Goal: Check status: Check status

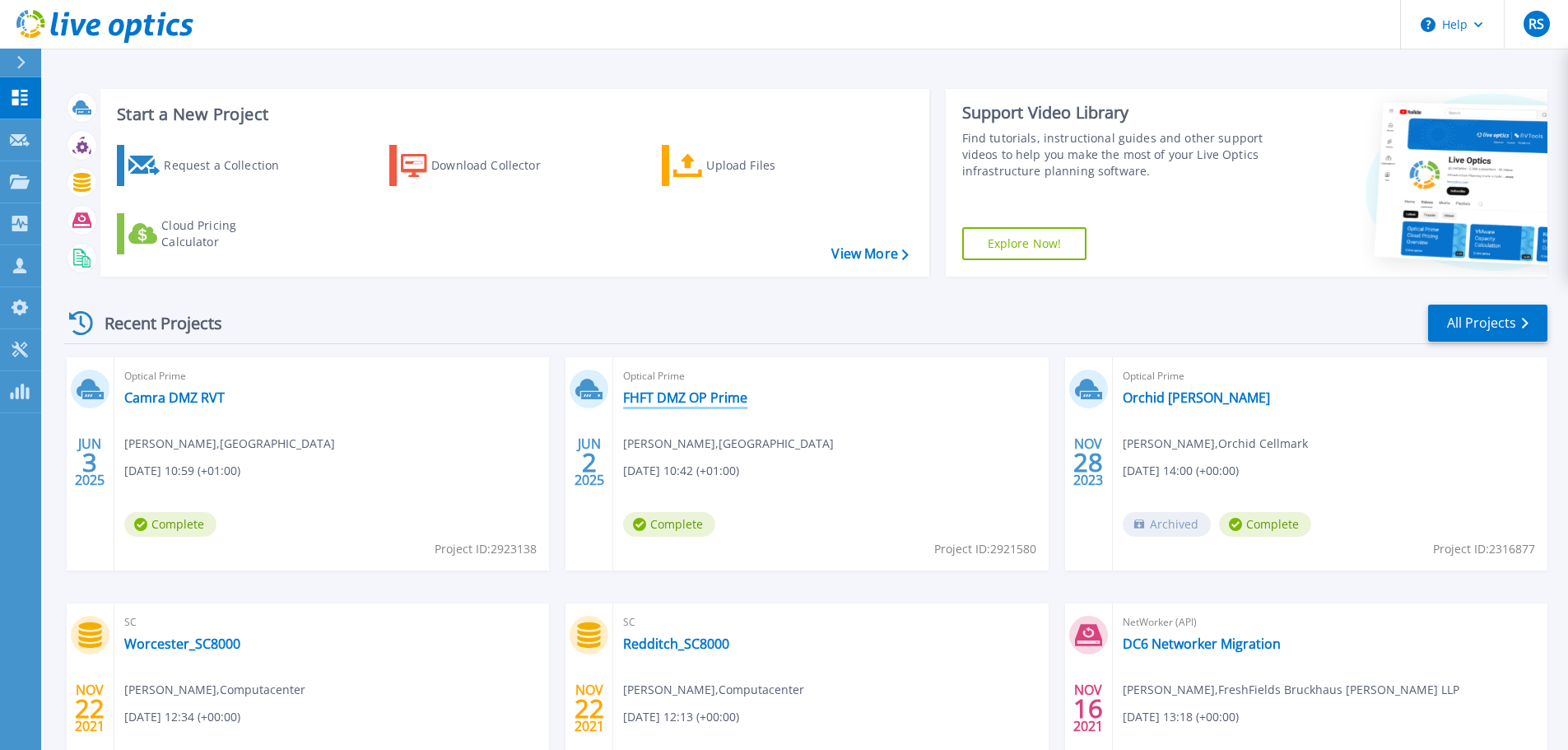
click at [685, 395] on link "FHFT DMZ OP Prime" at bounding box center [685, 397] width 125 height 17
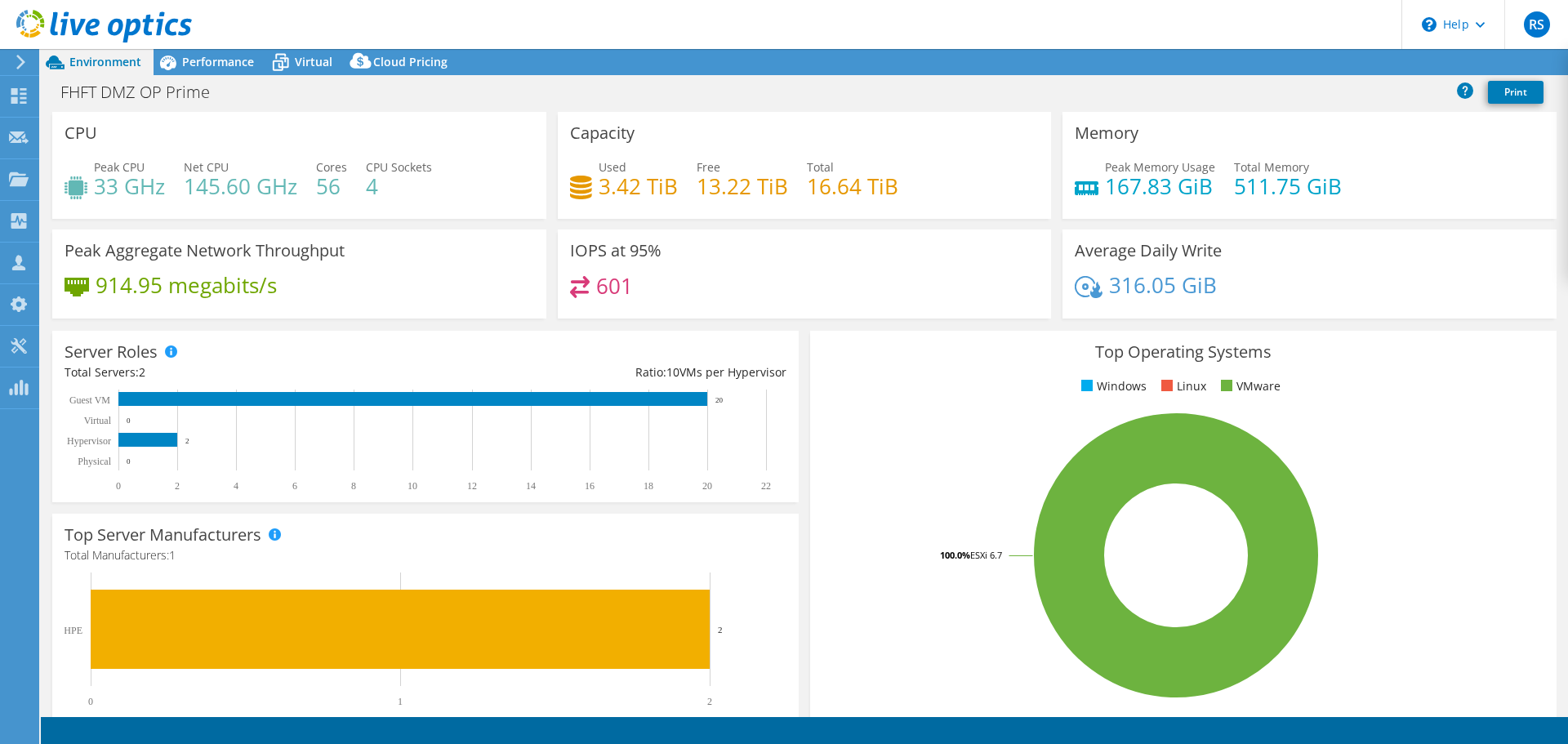
select select "USD"
click at [208, 67] on span "Performance" at bounding box center [217, 62] width 72 height 16
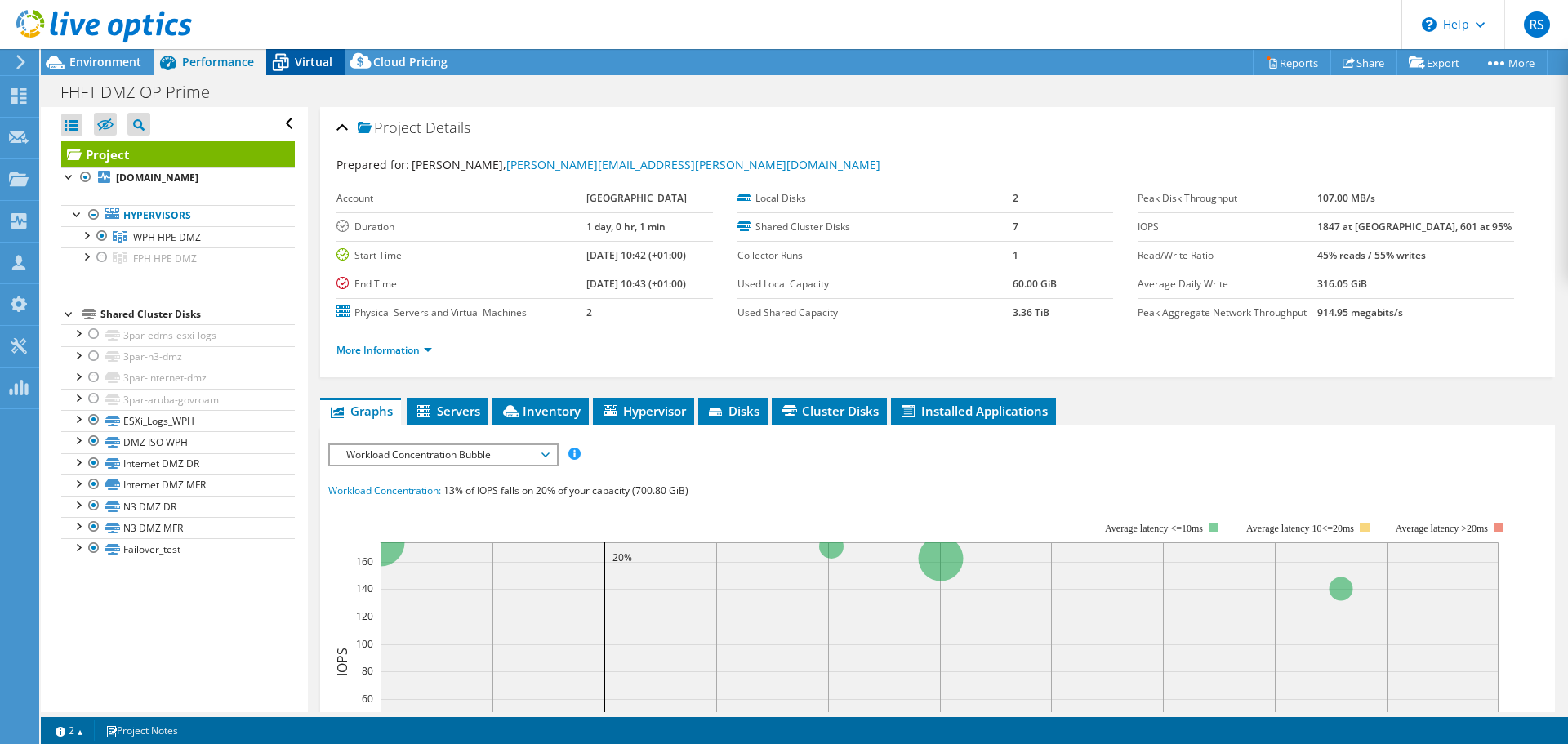
click at [322, 61] on span "Virtual" at bounding box center [313, 62] width 38 height 16
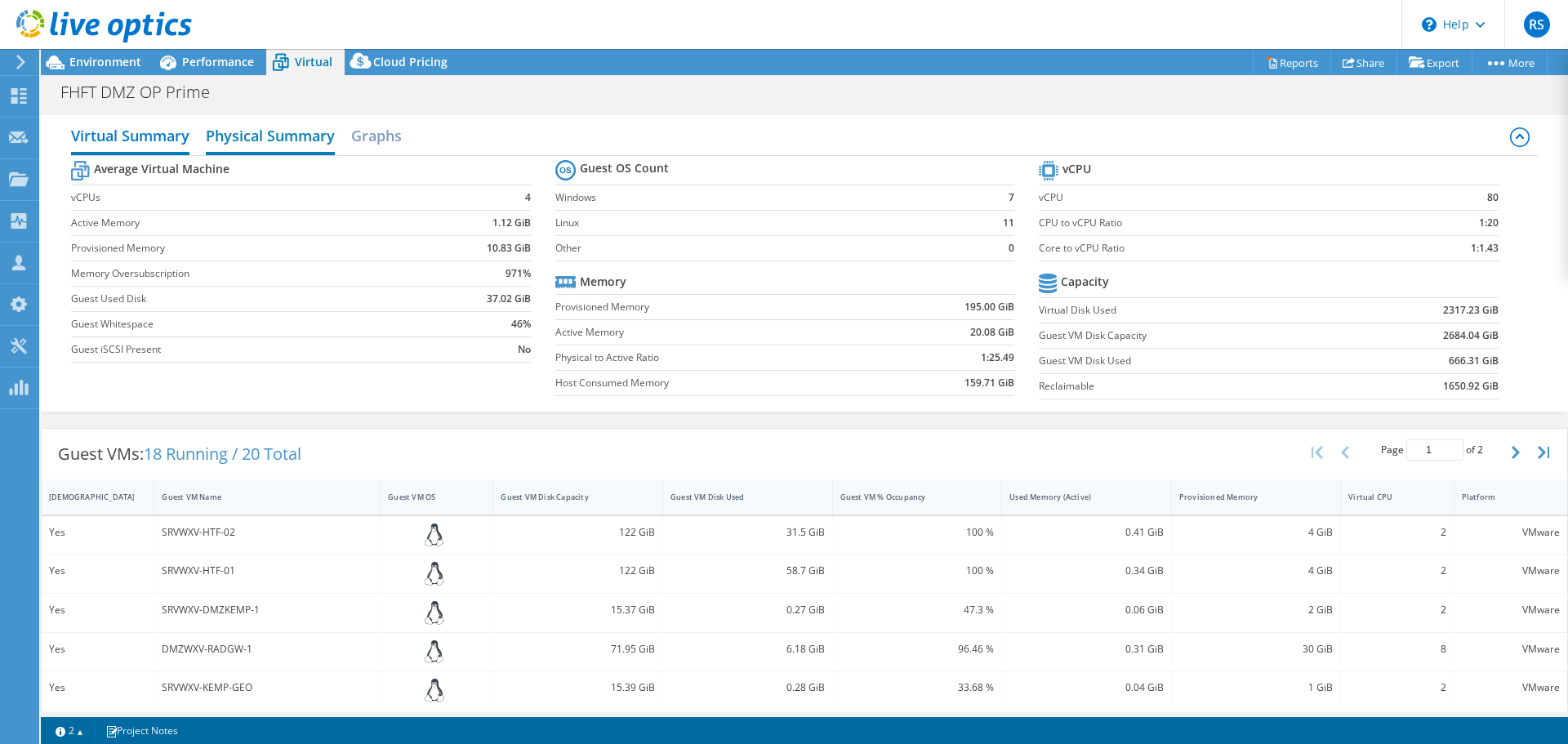
click at [257, 141] on h2 "Physical Summary" at bounding box center [270, 137] width 129 height 36
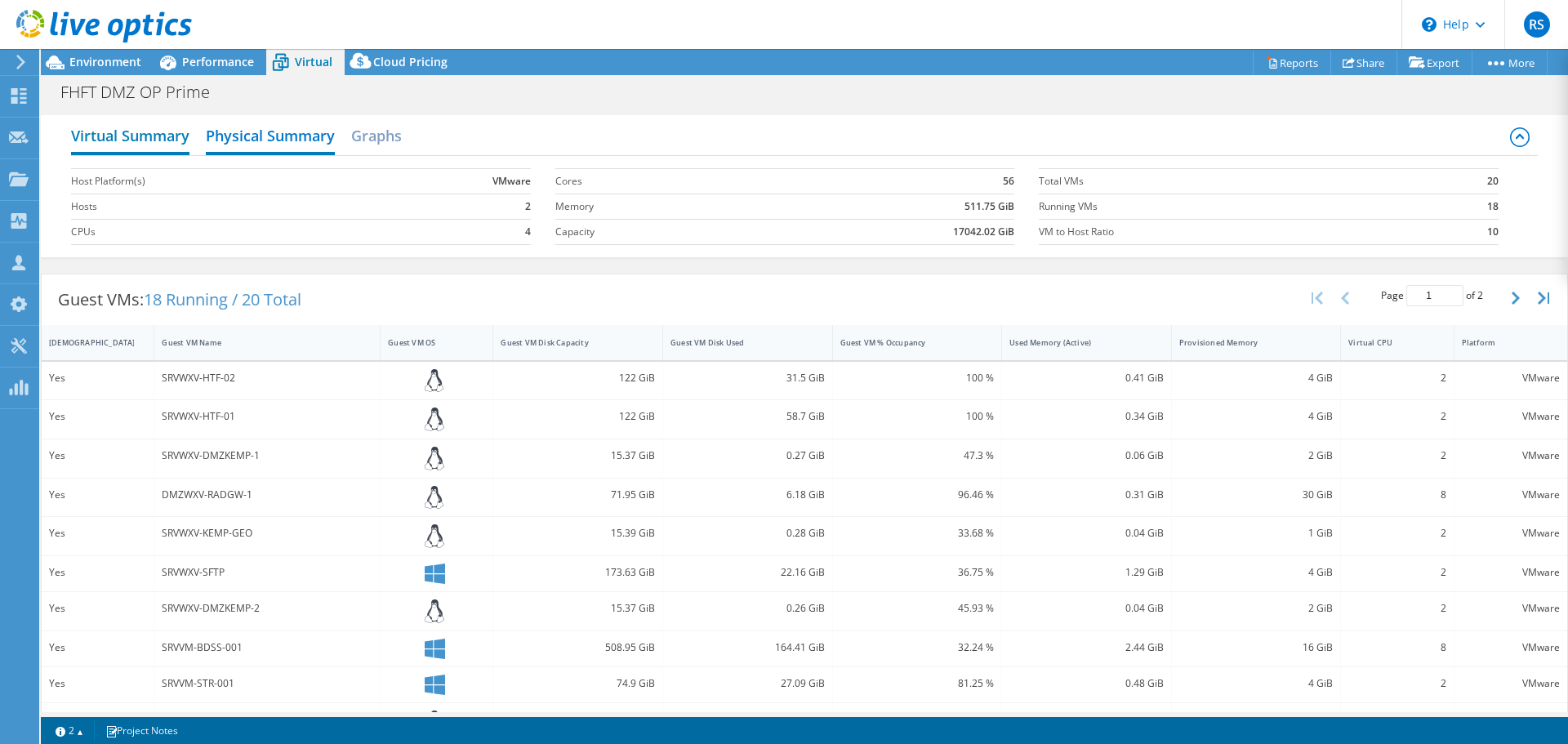
click at [142, 136] on h2 "Virtual Summary" at bounding box center [130, 137] width 119 height 36
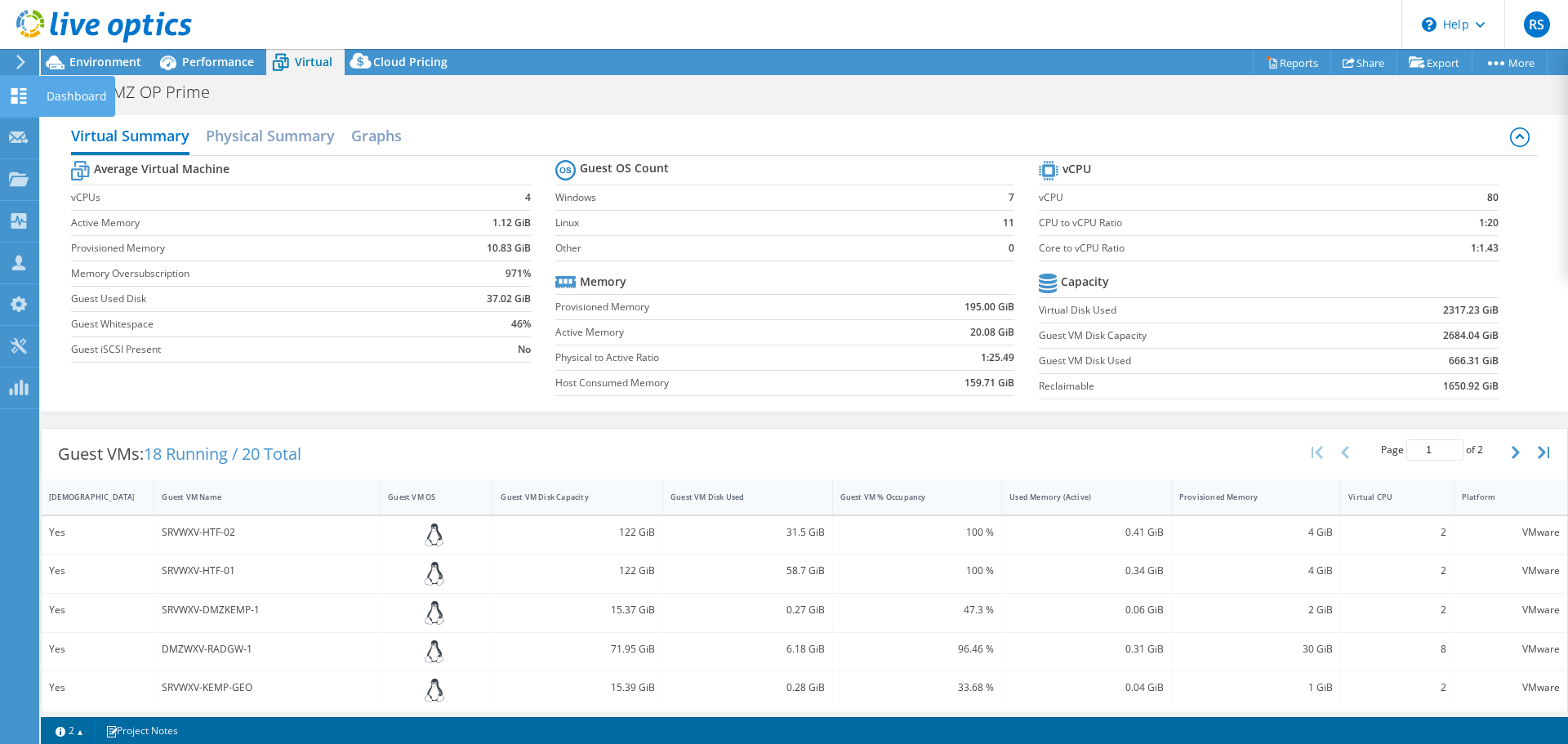
click at [60, 90] on div "Dashboard" at bounding box center [77, 96] width 77 height 41
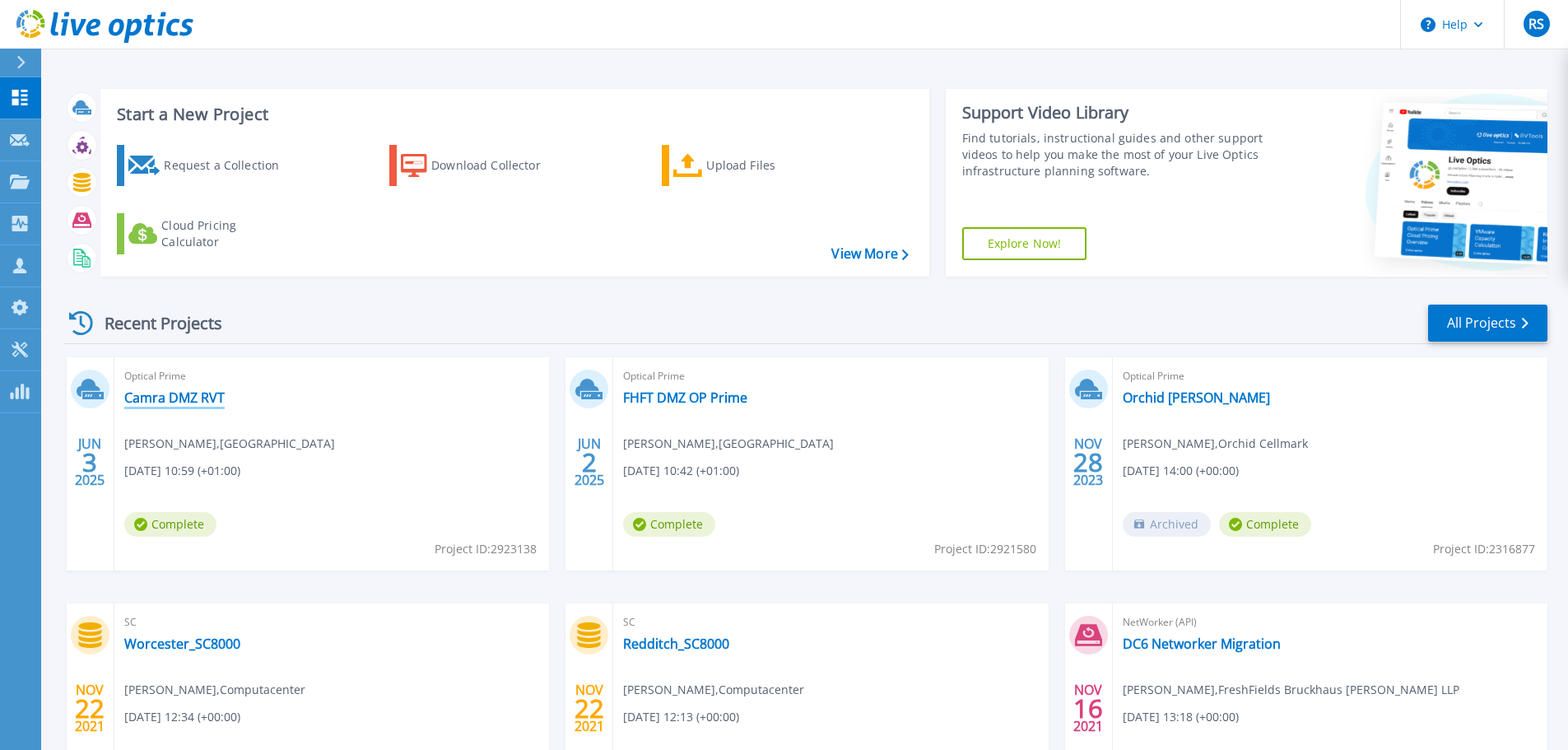
click at [175, 402] on link "Camra DMZ RVT" at bounding box center [174, 397] width 101 height 17
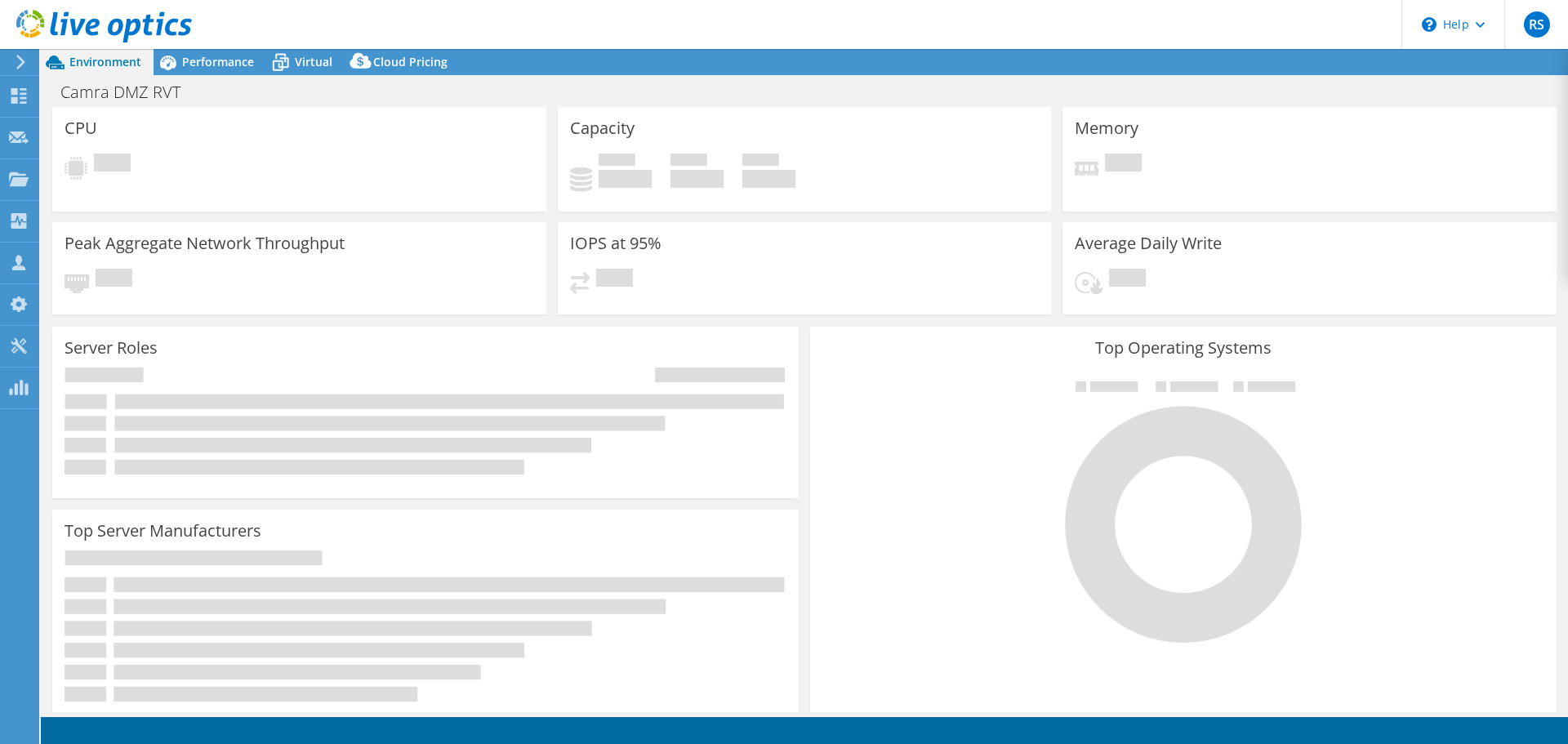
select select "EULondon"
